Goal: Use online tool/utility: Utilize a website feature to perform a specific function

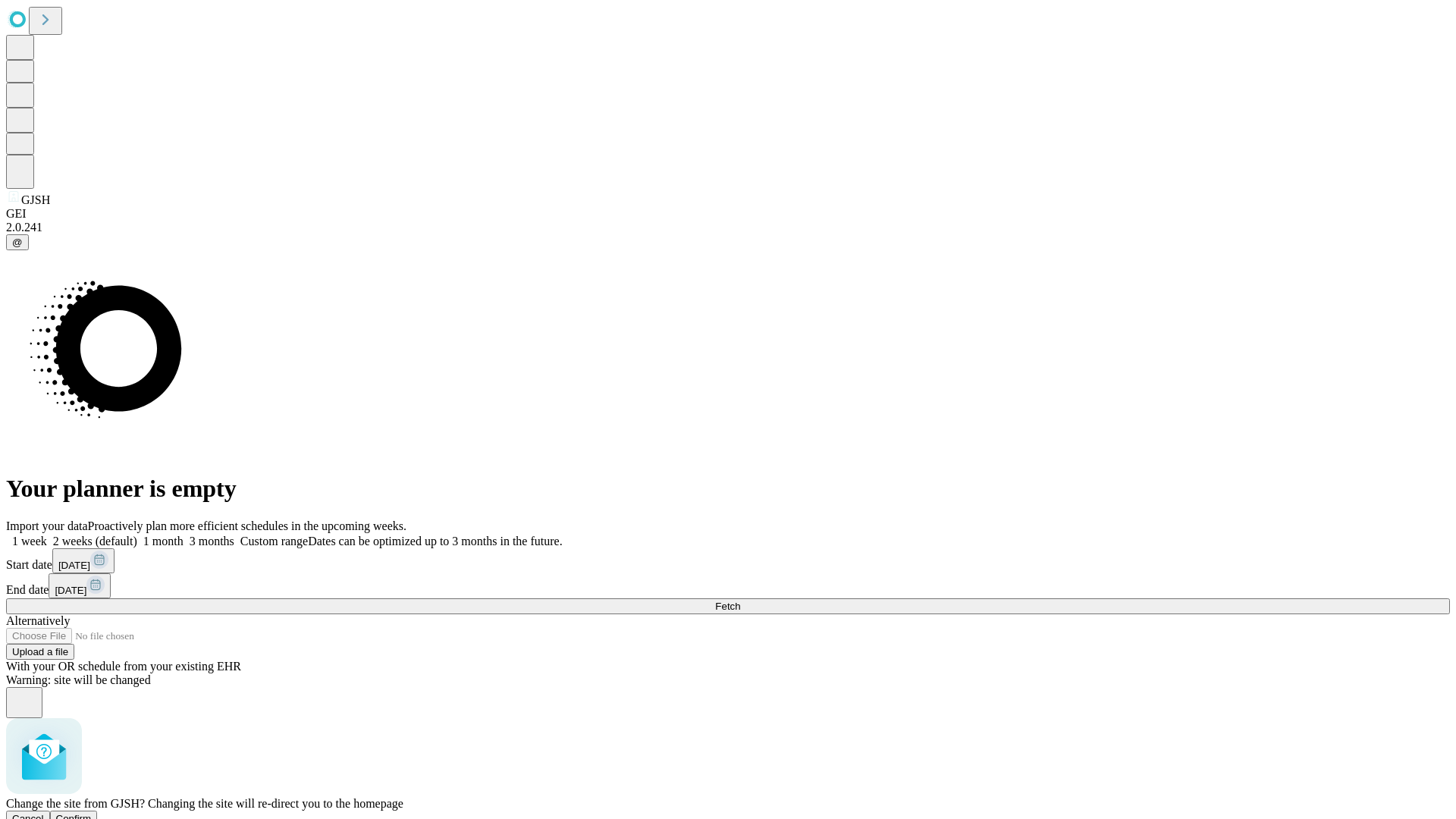
click at [92, 813] on span "Confirm" at bounding box center [73, 819] width 36 height 12
click at [47, 535] on label "1 week" at bounding box center [26, 541] width 41 height 13
click at [740, 600] on span "Fetch" at bounding box center [728, 606] width 25 height 12
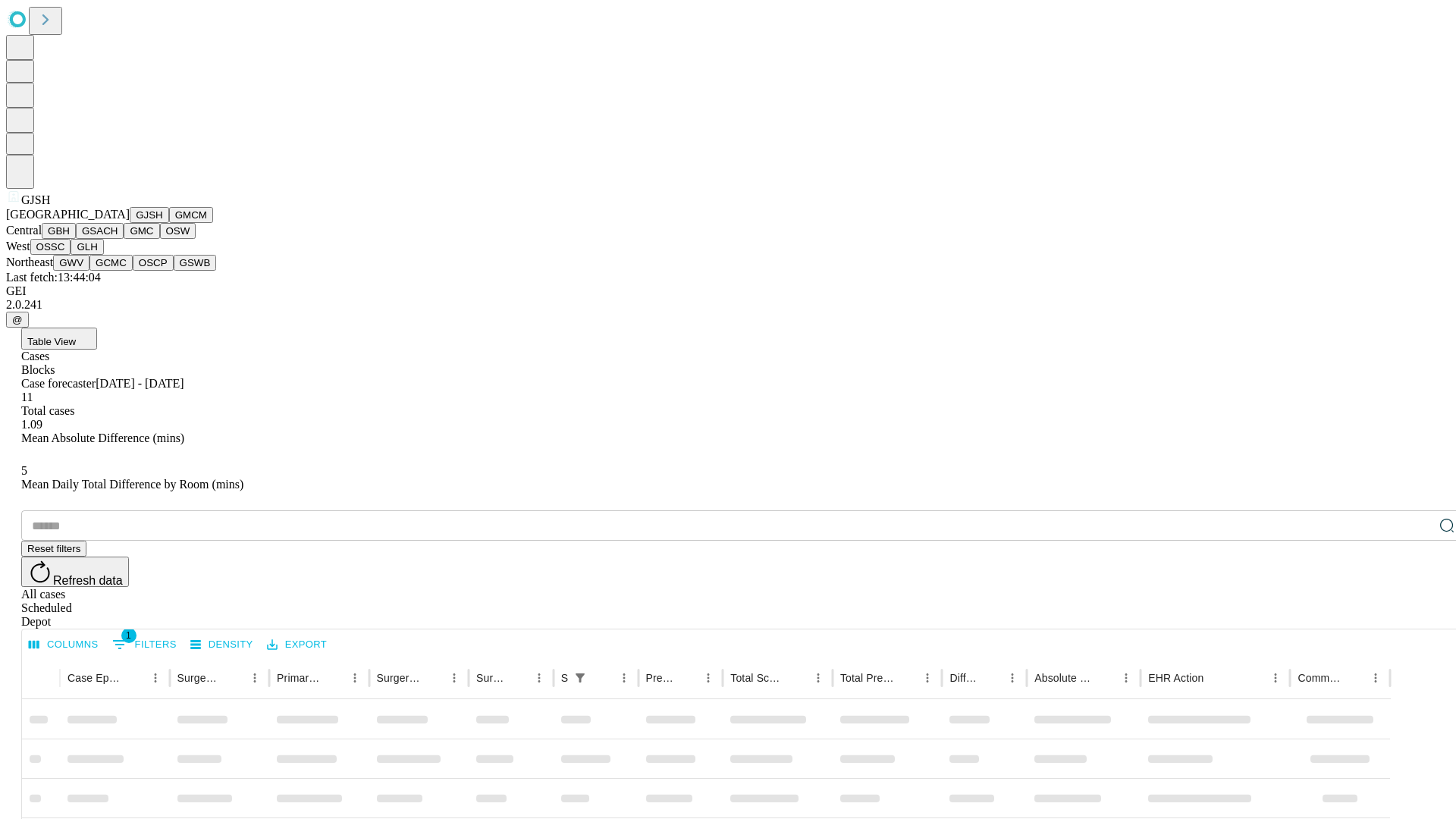
click at [169, 223] on button "GMCM" at bounding box center [190, 215] width 44 height 16
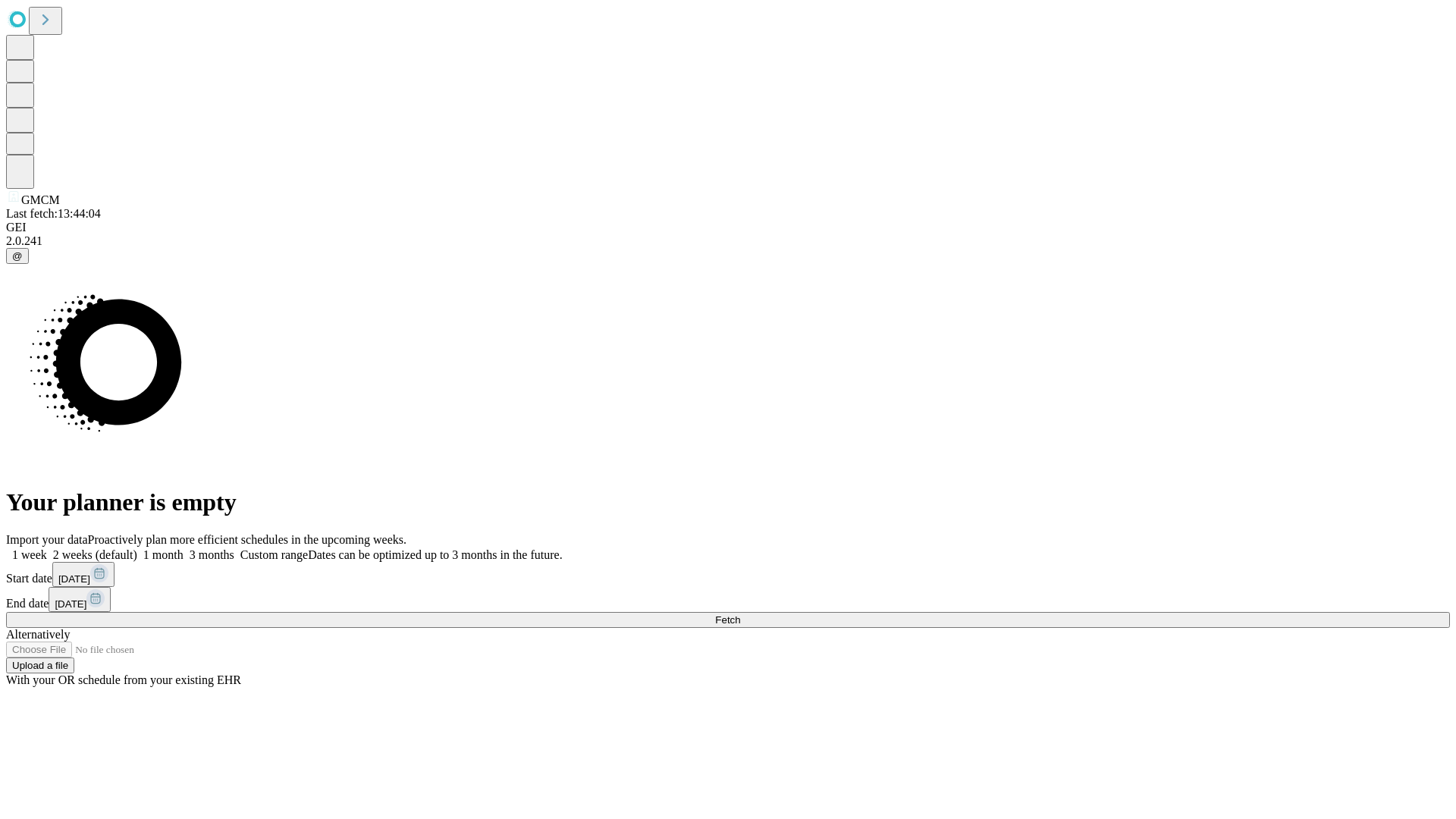
click at [47, 549] on label "1 week" at bounding box center [26, 554] width 41 height 13
click at [740, 614] on span "Fetch" at bounding box center [728, 620] width 25 height 12
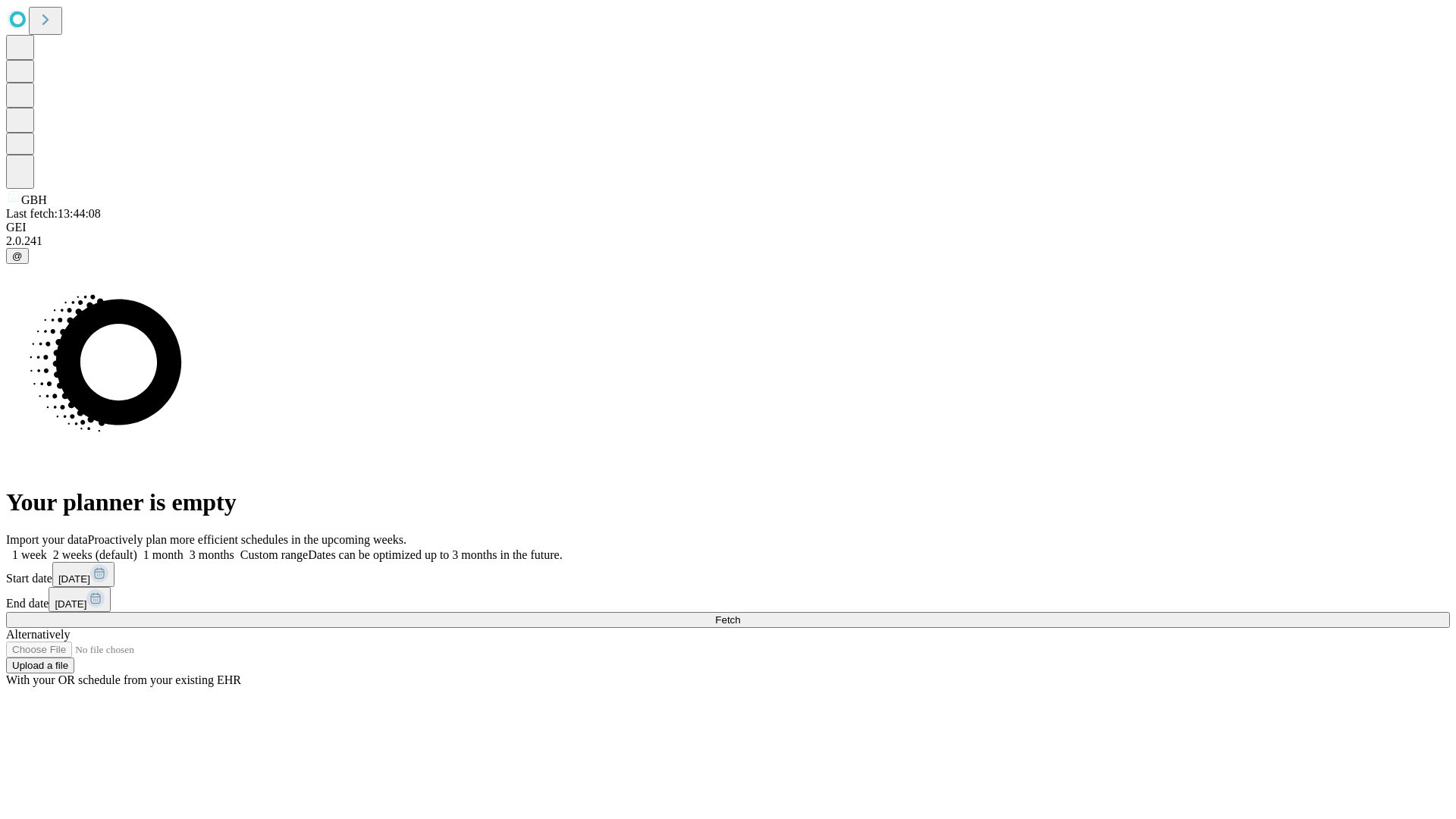
click at [47, 549] on label "1 week" at bounding box center [26, 554] width 41 height 13
click at [740, 614] on span "Fetch" at bounding box center [728, 620] width 25 height 12
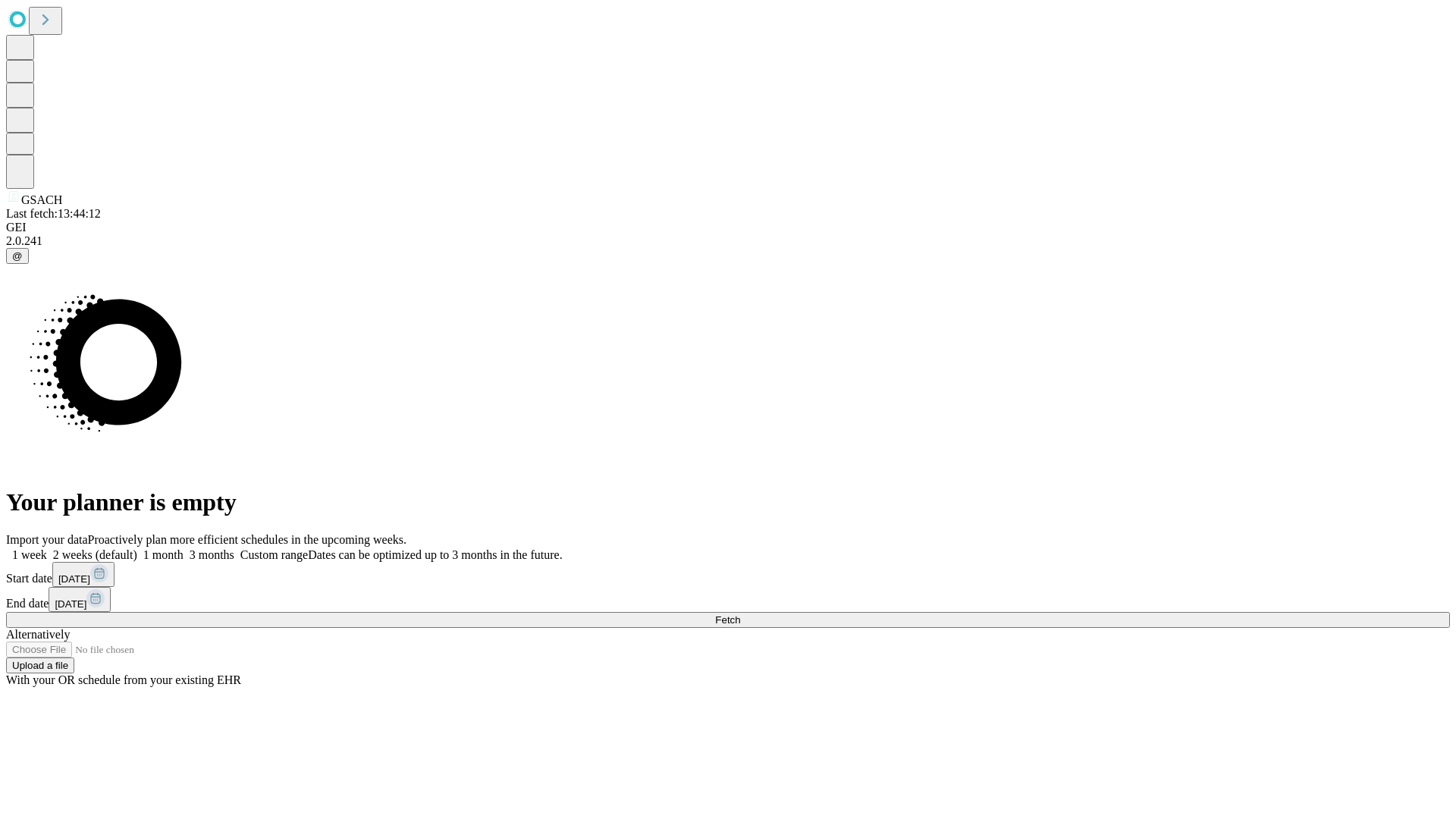
click at [47, 549] on label "1 week" at bounding box center [26, 554] width 41 height 13
click at [740, 614] on span "Fetch" at bounding box center [728, 620] width 25 height 12
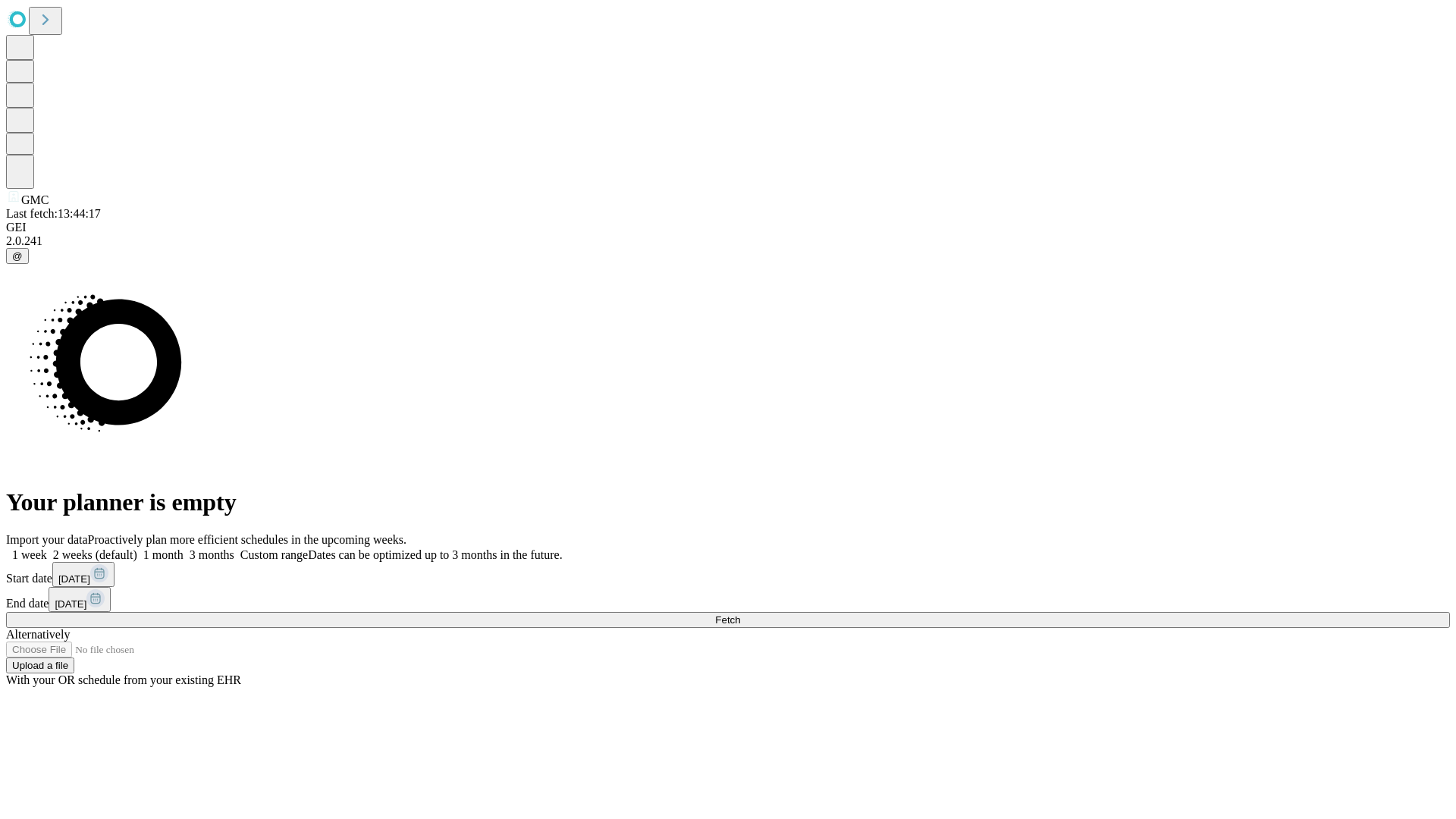
click at [47, 549] on label "1 week" at bounding box center [26, 554] width 41 height 13
click at [740, 614] on span "Fetch" at bounding box center [728, 620] width 25 height 12
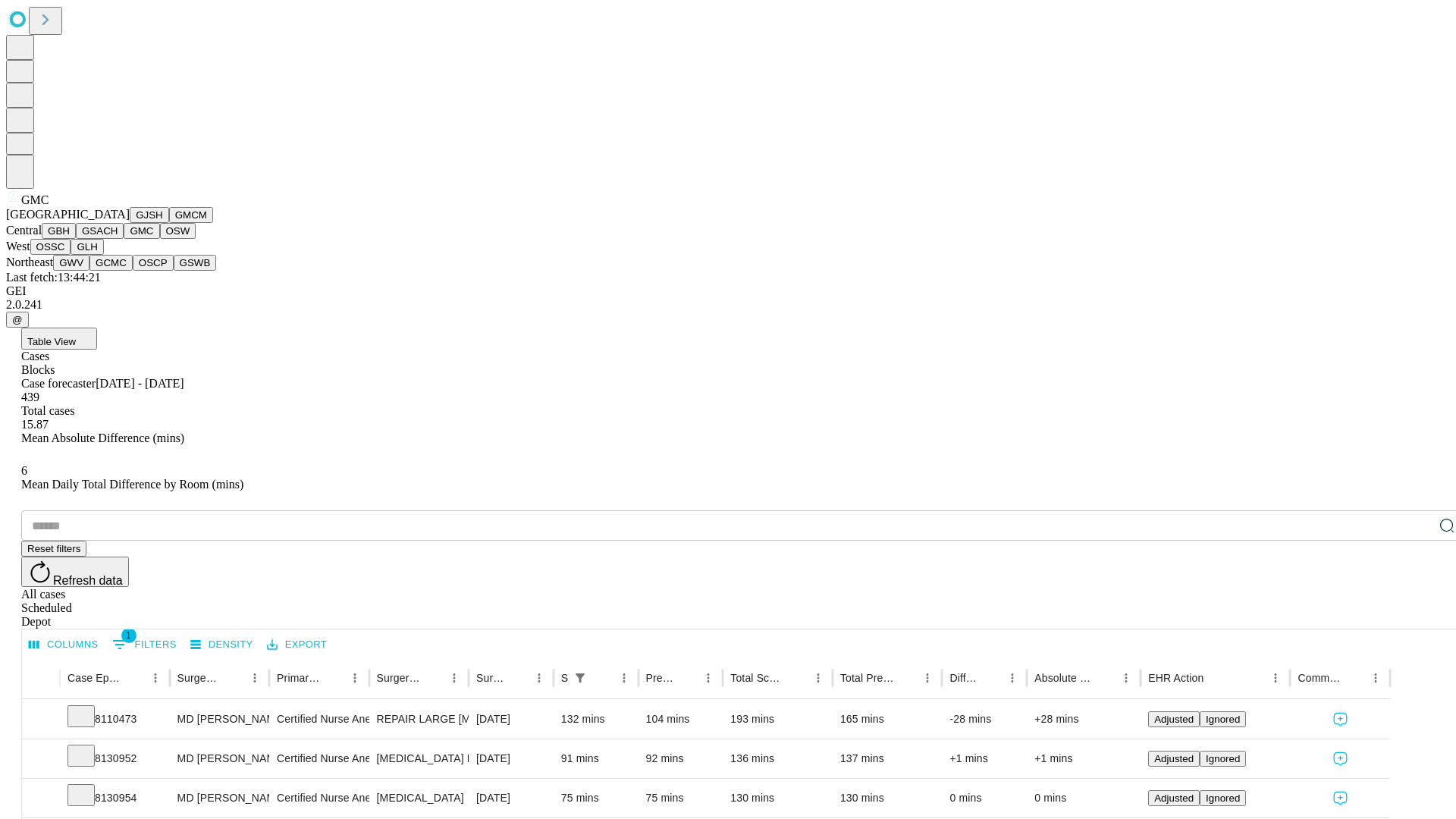
click at [160, 239] on button "OSW" at bounding box center [178, 230] width 36 height 16
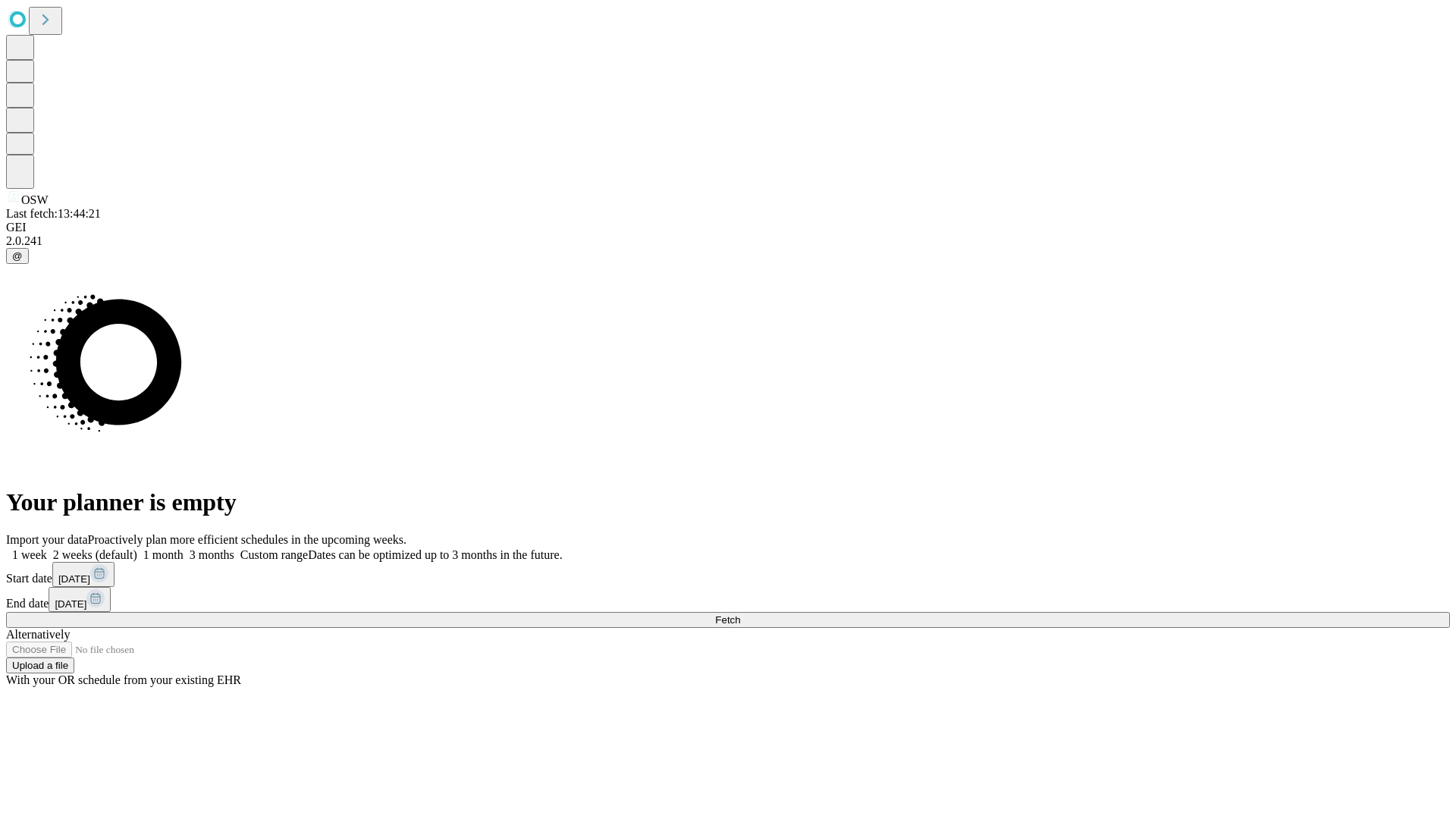
click at [47, 549] on label "1 week" at bounding box center [26, 554] width 41 height 13
click at [740, 614] on span "Fetch" at bounding box center [728, 620] width 25 height 12
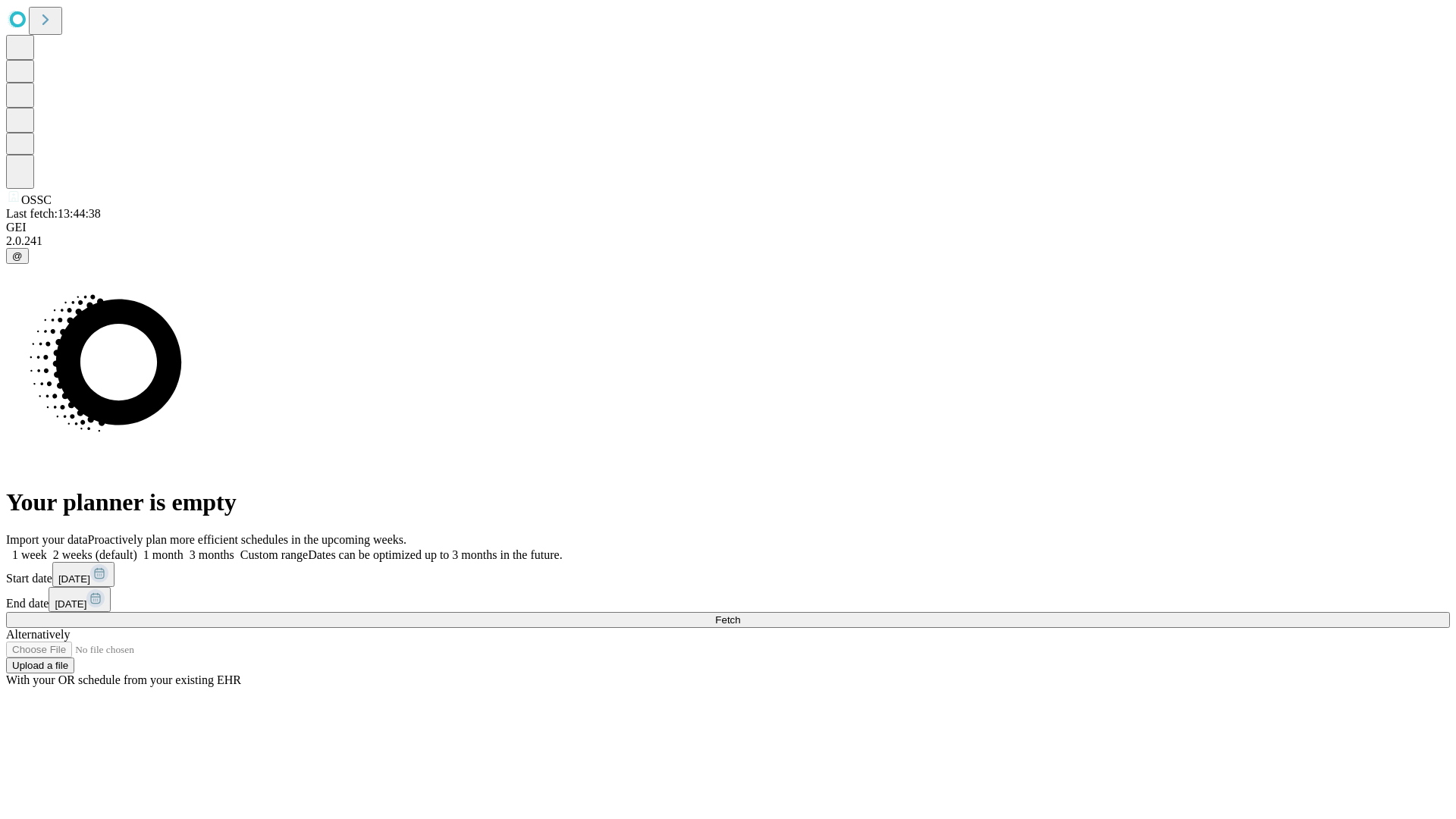
click at [47, 549] on label "1 week" at bounding box center [26, 554] width 41 height 13
click at [740, 614] on span "Fetch" at bounding box center [728, 620] width 25 height 12
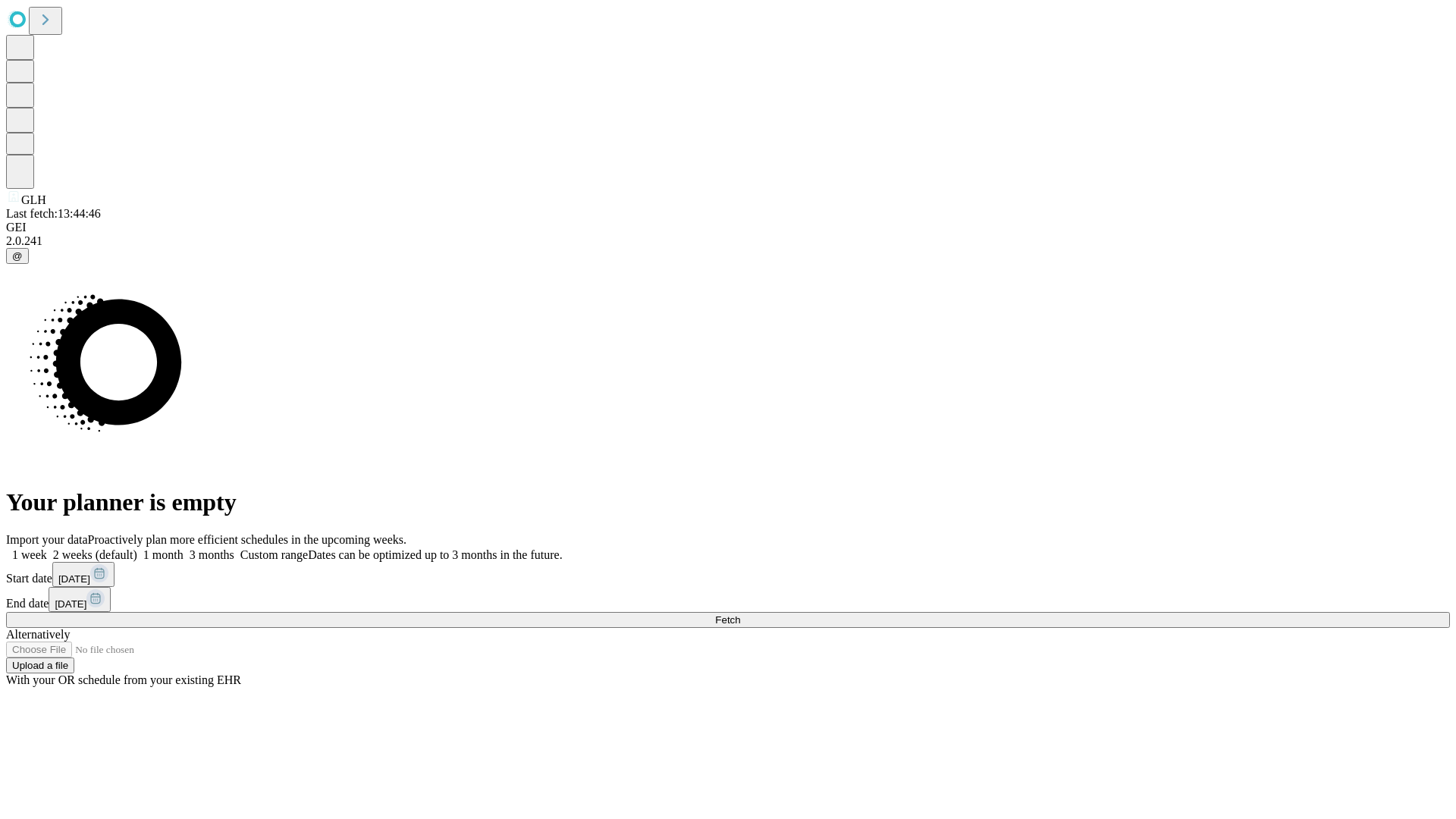
click at [47, 549] on label "1 week" at bounding box center [26, 554] width 41 height 13
click at [740, 614] on span "Fetch" at bounding box center [728, 620] width 25 height 12
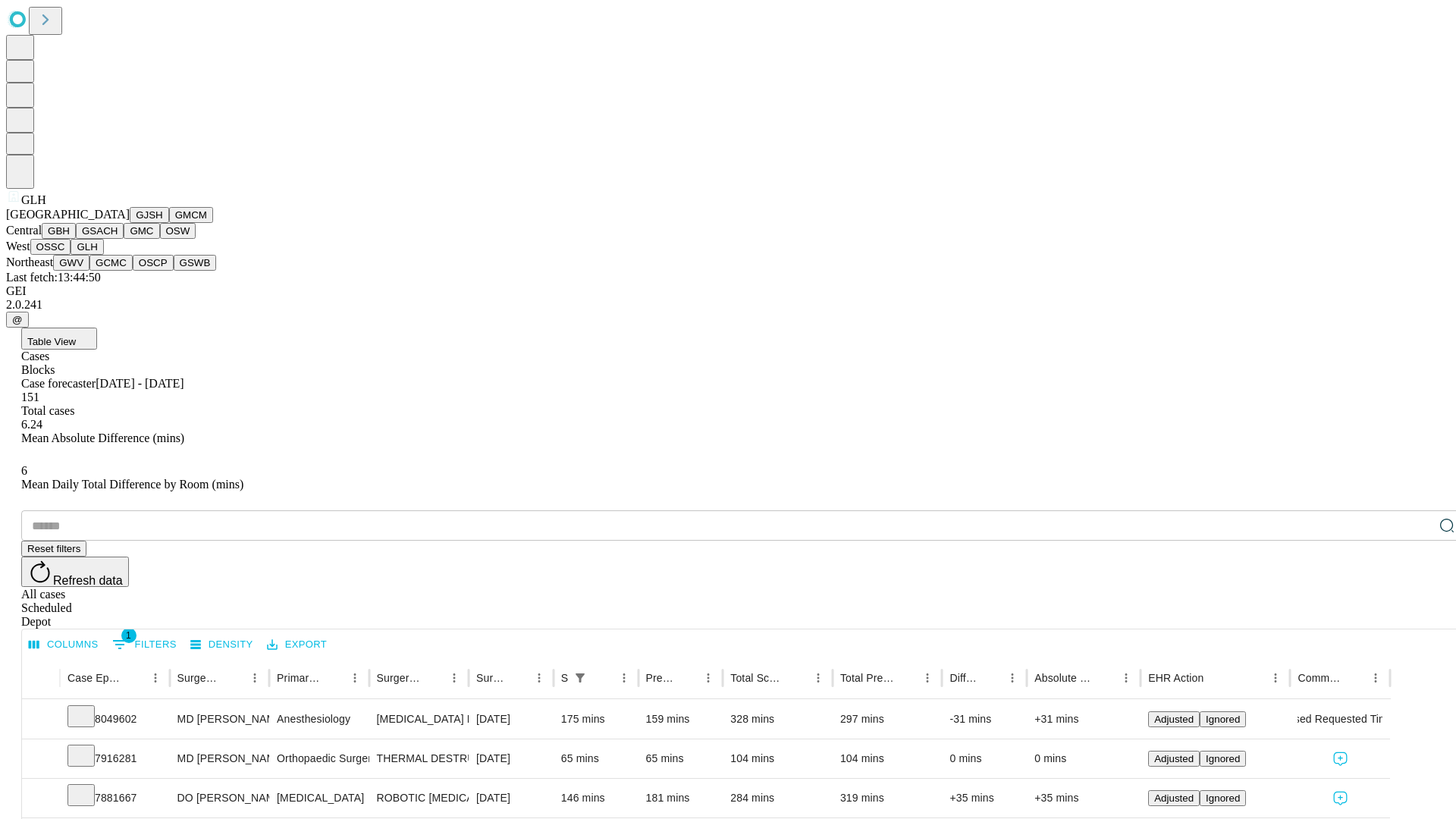
click at [90, 270] on button "GWV" at bounding box center [70, 263] width 36 height 16
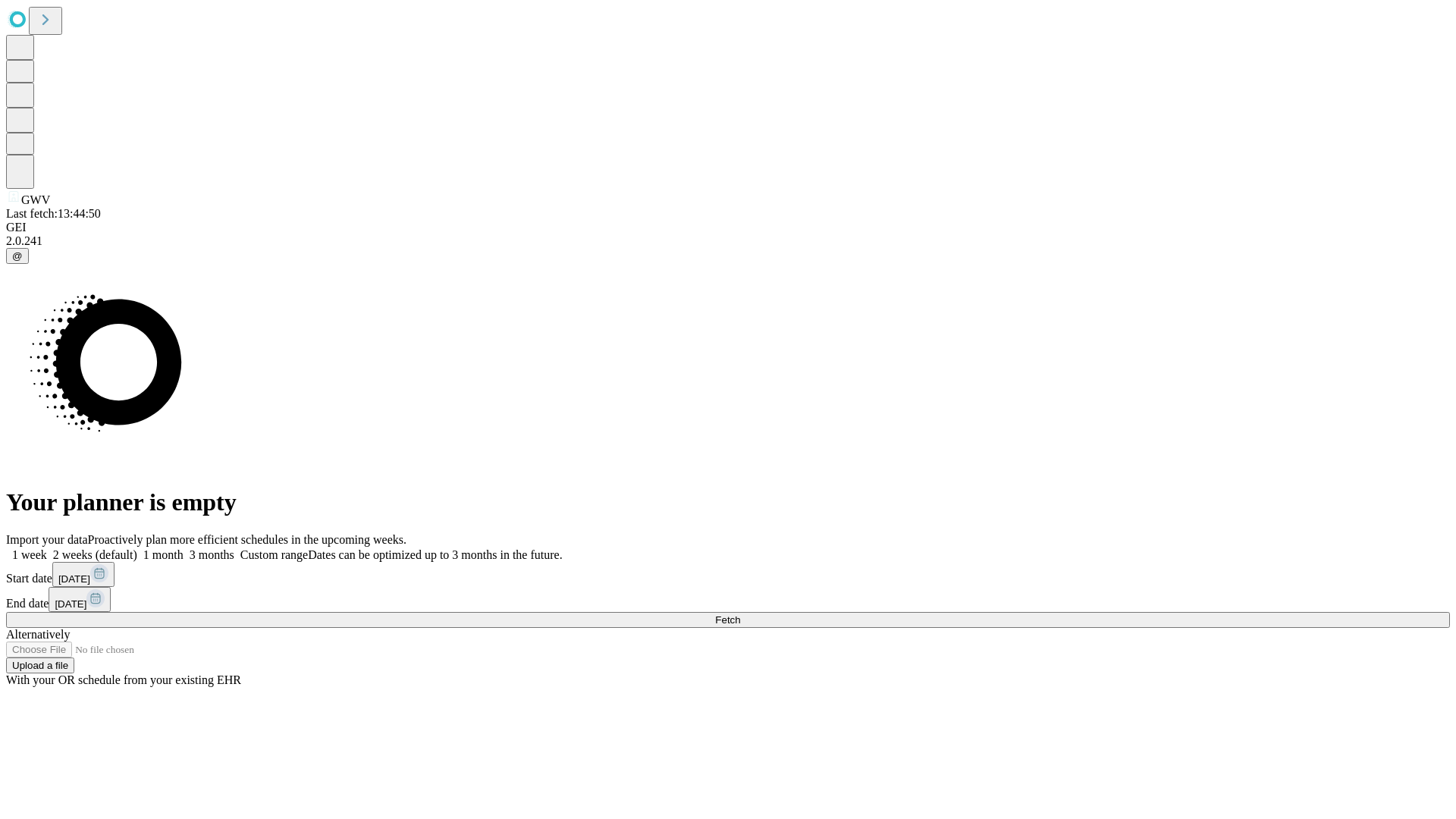
click at [47, 549] on label "1 week" at bounding box center [26, 554] width 41 height 13
click at [740, 614] on span "Fetch" at bounding box center [728, 620] width 25 height 12
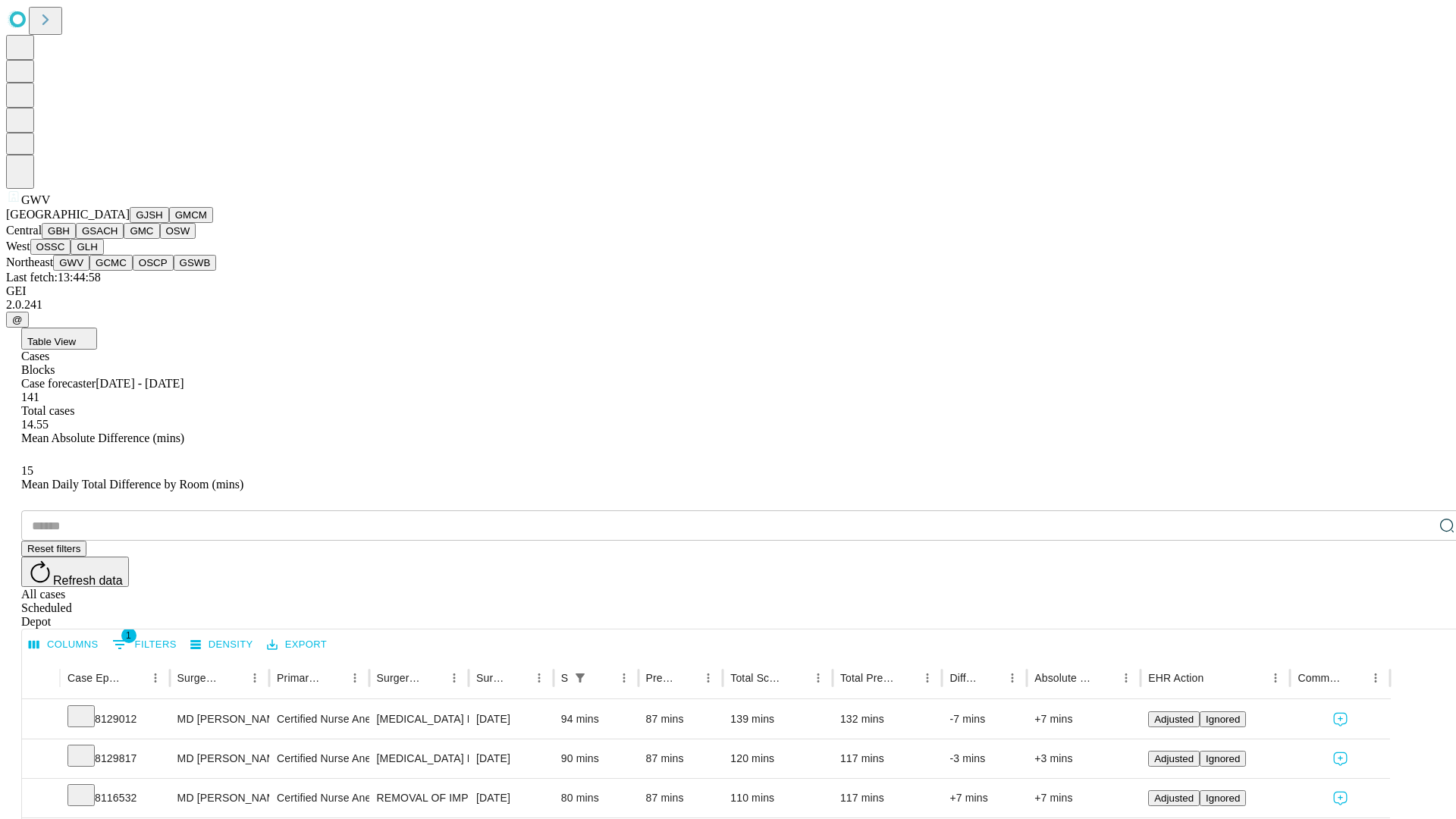
click at [117, 270] on button "GCMC" at bounding box center [111, 263] width 43 height 16
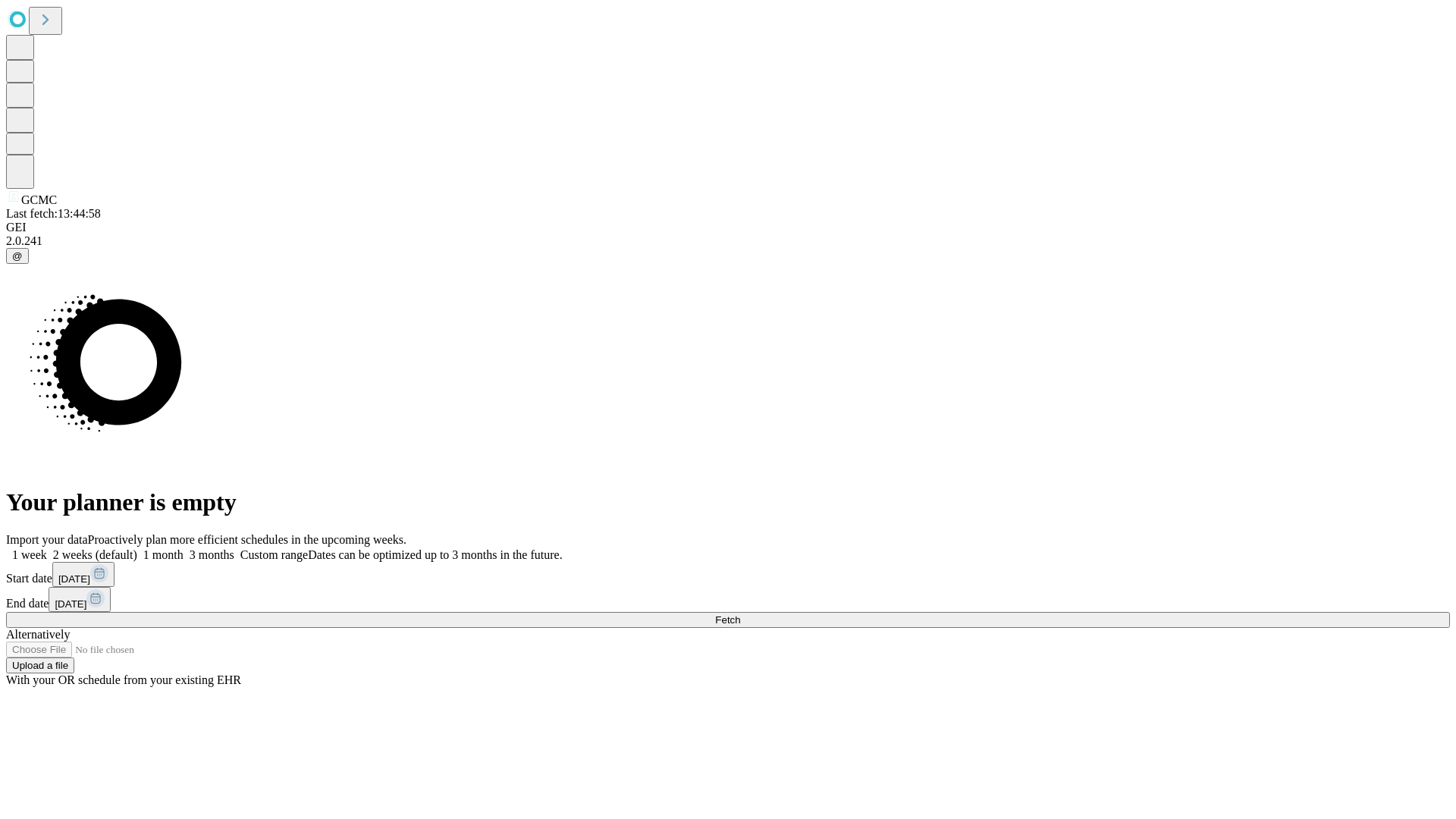
click at [47, 549] on label "1 week" at bounding box center [26, 554] width 41 height 13
click at [740, 614] on span "Fetch" at bounding box center [728, 620] width 25 height 12
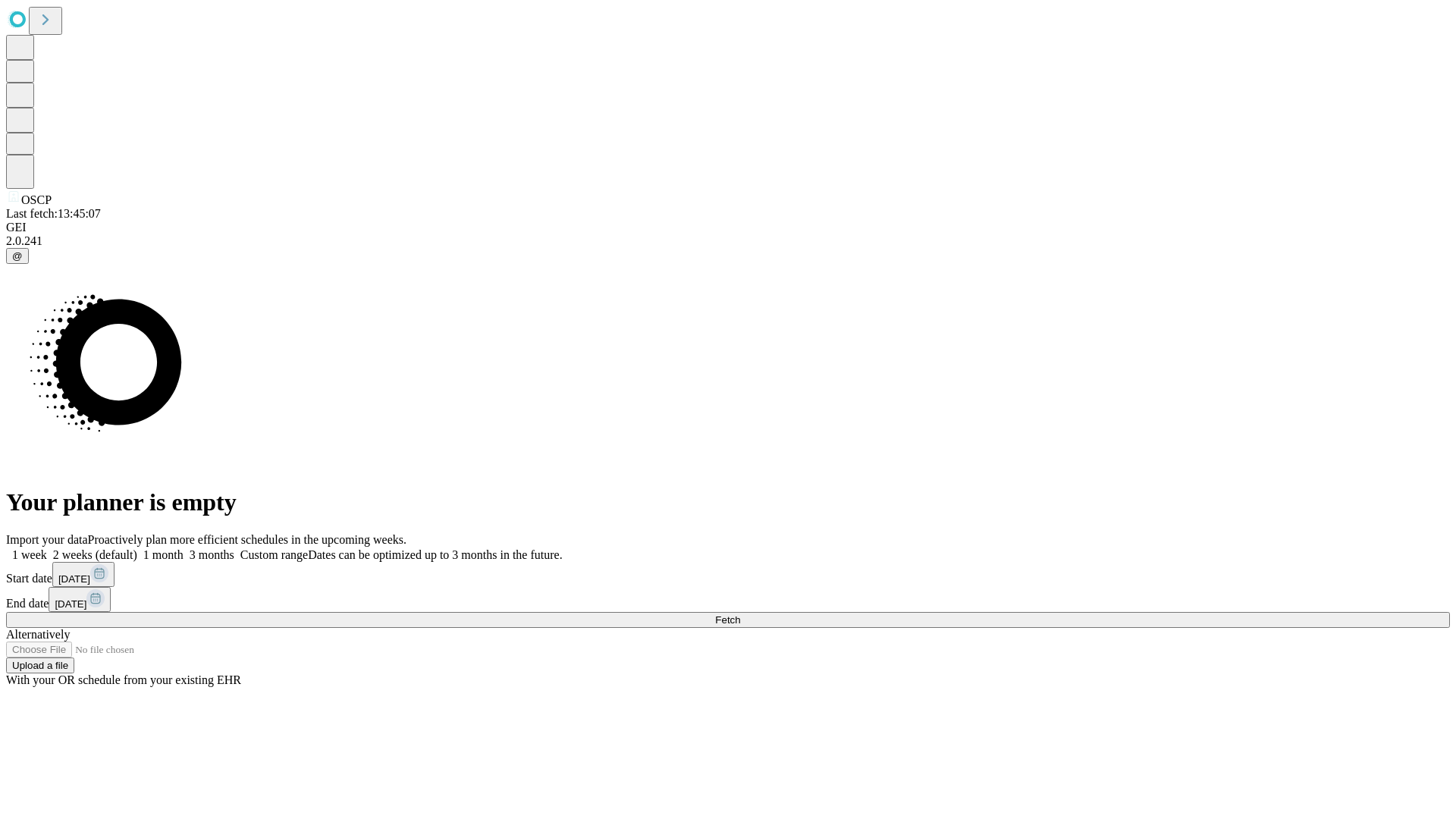
click at [47, 549] on label "1 week" at bounding box center [26, 554] width 41 height 13
click at [740, 614] on span "Fetch" at bounding box center [728, 620] width 25 height 12
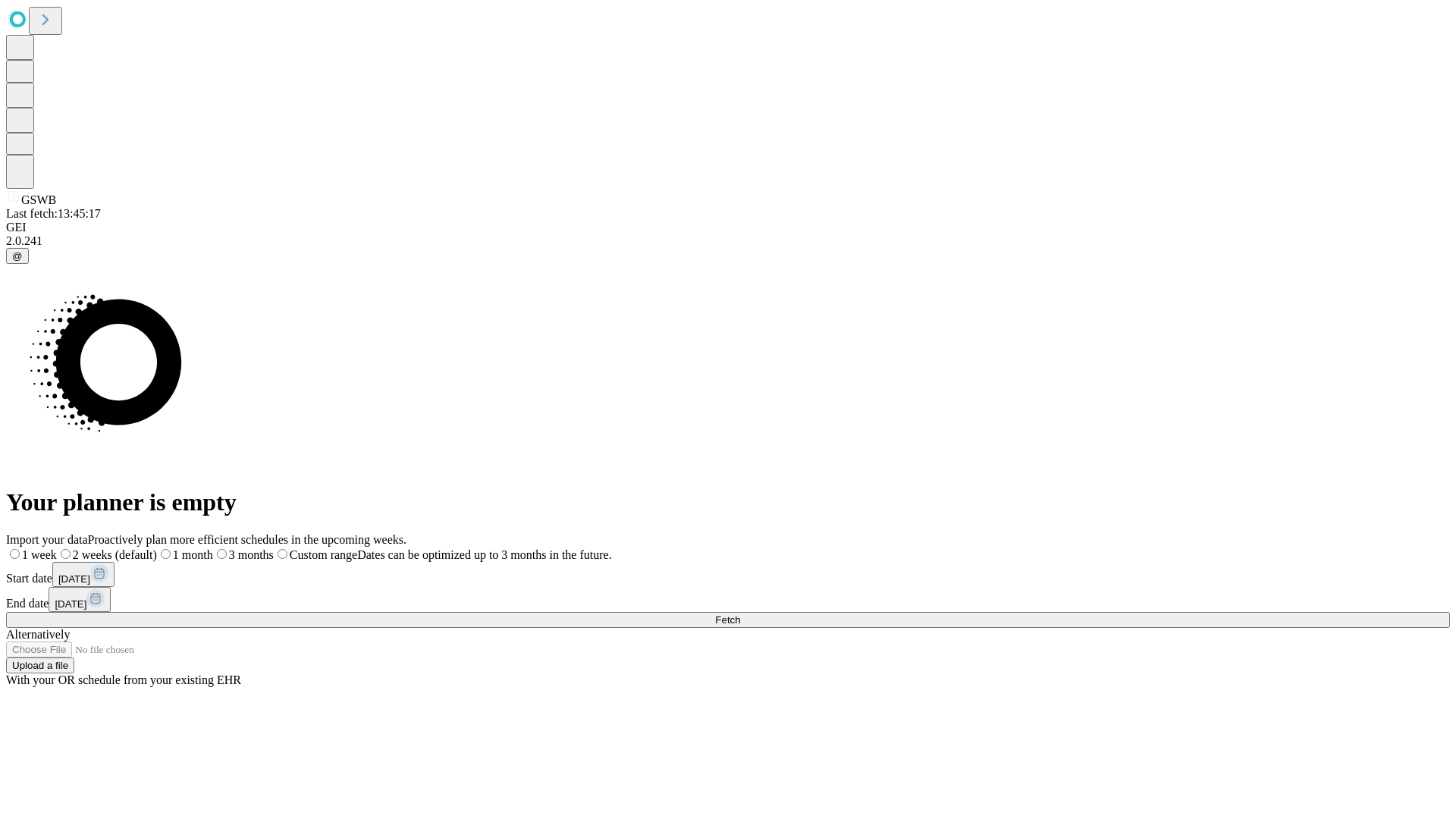
click at [57, 549] on label "1 week" at bounding box center [31, 554] width 51 height 13
click at [740, 614] on span "Fetch" at bounding box center [728, 620] width 25 height 12
